Goal: Find contact information: Find contact information

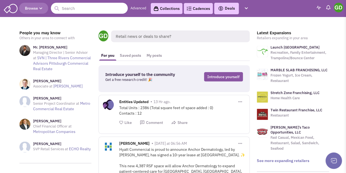
click at [74, 8] on input "text" at bounding box center [89, 8] width 77 height 11
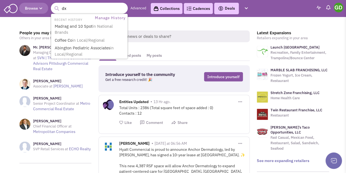
type input "dxl"
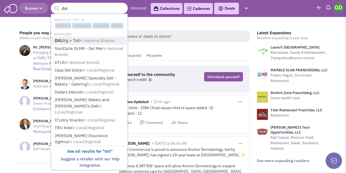
click at [86, 38] on span "in National Brands" at bounding box center [97, 40] width 35 height 5
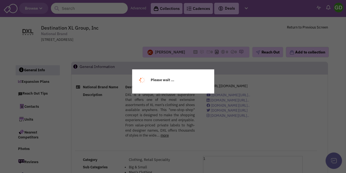
select select
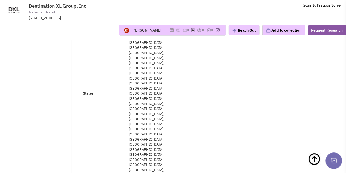
scroll to position [164, 0]
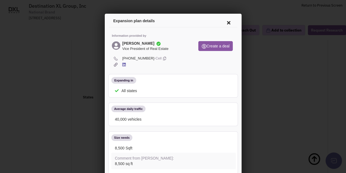
scroll to position [0, 0]
click at [223, 24] on icon at bounding box center [227, 21] width 11 height 13
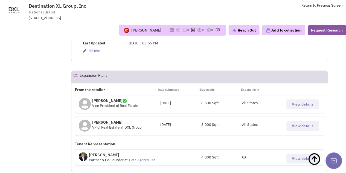
scroll to position [410, 0]
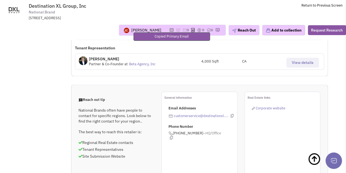
scroll to position [438, 0]
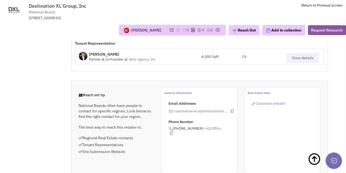
drag, startPoint x: 306, startPoint y: 80, endPoint x: 319, endPoint y: 71, distance: 15.9
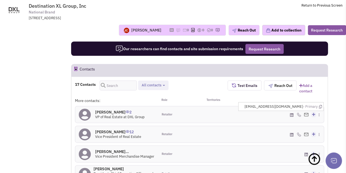
scroll to position [574, 0]
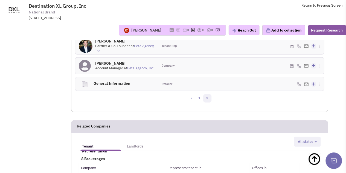
scroll to position [602, 0]
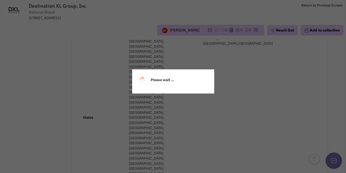
scroll to position [164, 0]
select select
